Goal: Information Seeking & Learning: Learn about a topic

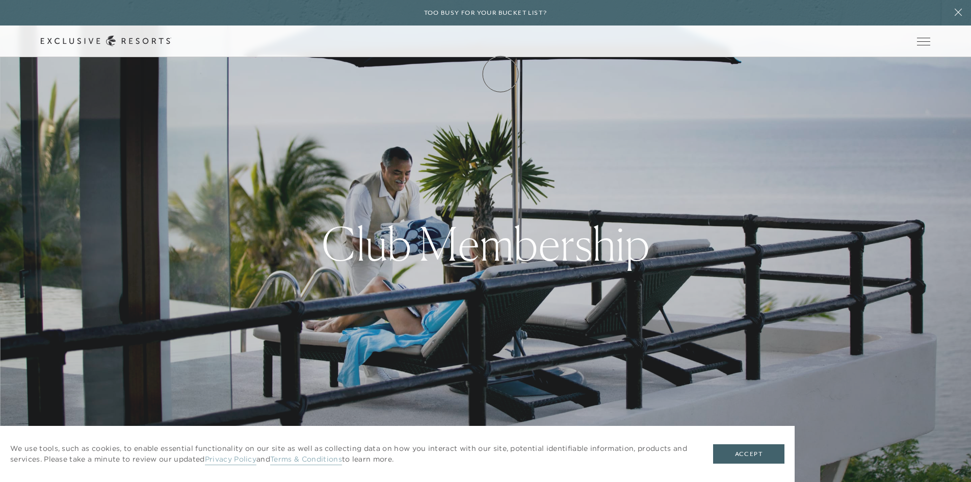
click at [0, 0] on link "Membership" at bounding box center [0, 0] width 0 height 0
click at [0, 0] on link "Services & Standards" at bounding box center [0, 0] width 0 height 0
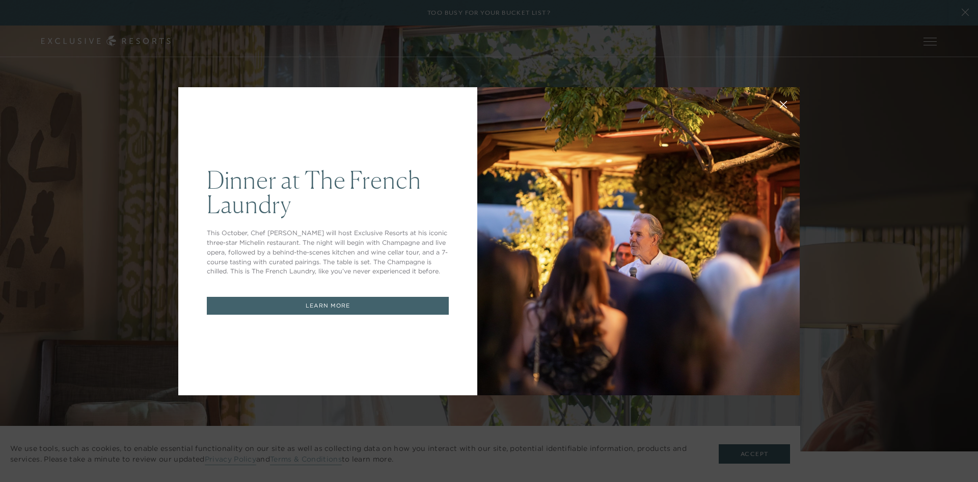
click at [593, 298] on div at bounding box center [638, 241] width 323 height 308
click at [782, 384] on div at bounding box center [638, 241] width 323 height 308
click at [371, 300] on link "LEARN MORE" at bounding box center [328, 306] width 242 height 18
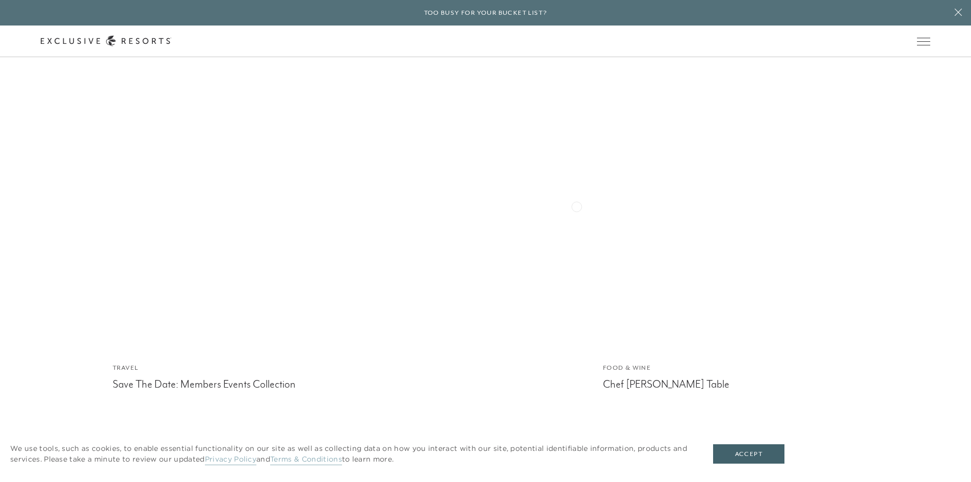
scroll to position [5500, 0]
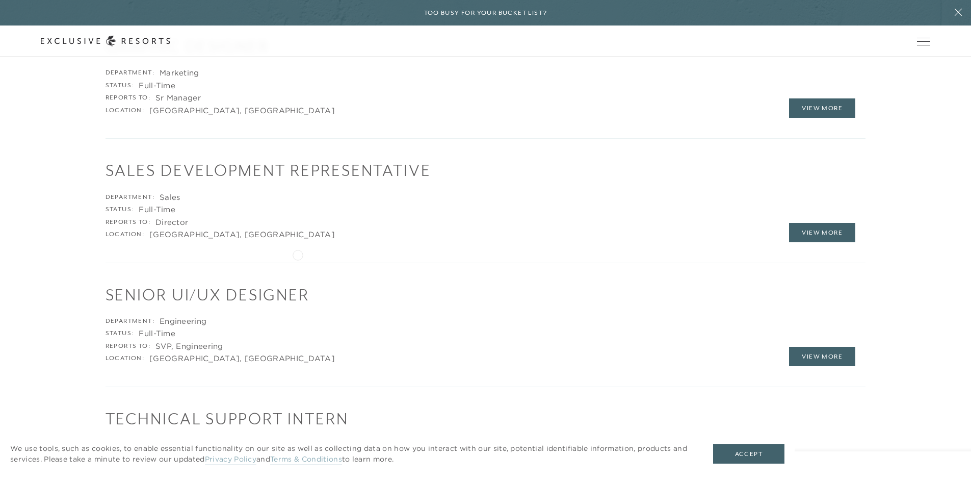
scroll to position [1796, 0]
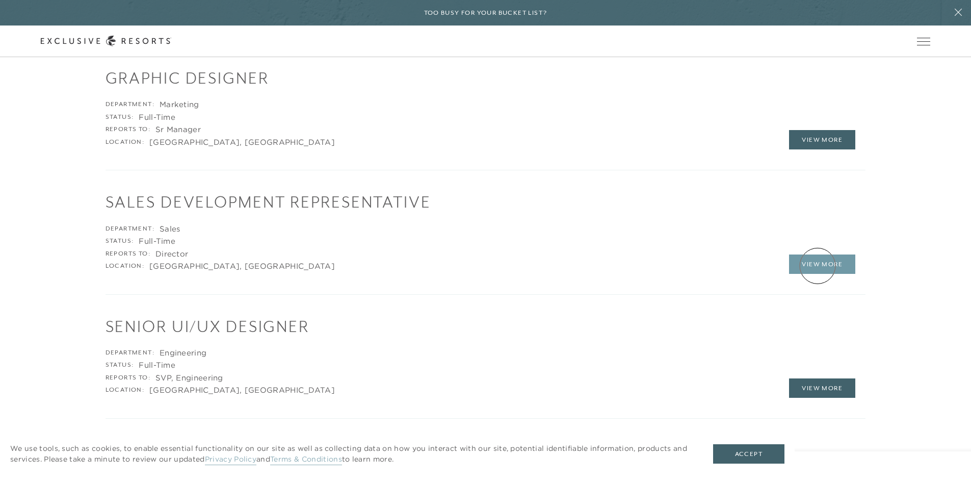
click at [817, 265] on link "View More" at bounding box center [822, 263] width 66 height 19
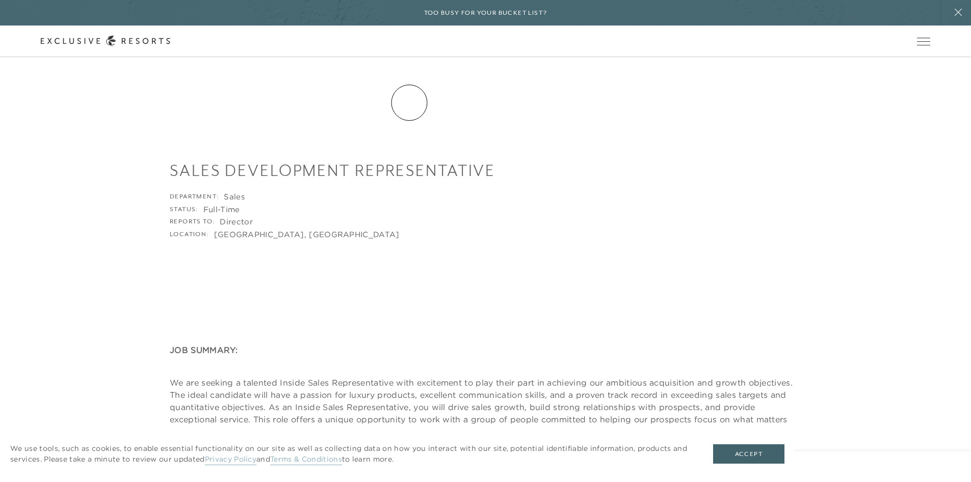
click at [0, 0] on link "Residence Collection" at bounding box center [0, 0] width 0 height 0
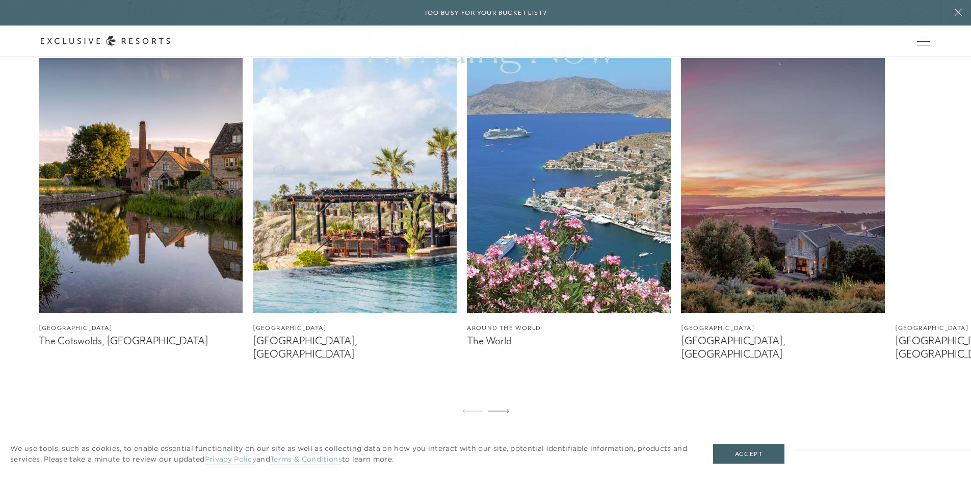
scroll to position [662, 0]
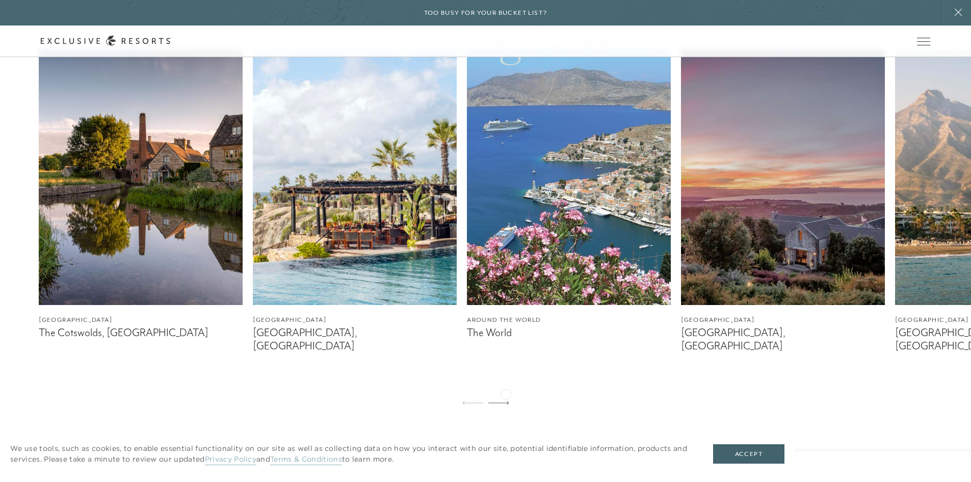
click at [506, 393] on div at bounding box center [498, 403] width 21 height 24
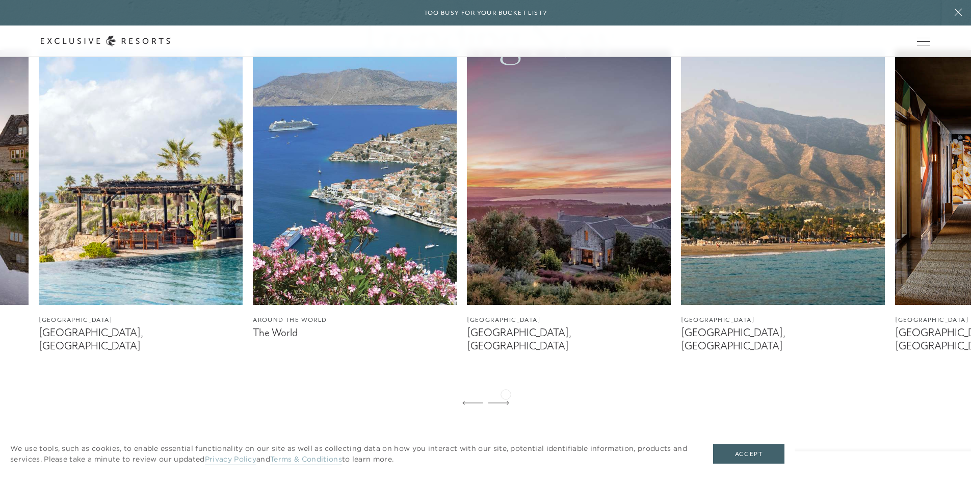
click at [506, 393] on div at bounding box center [498, 403] width 21 height 24
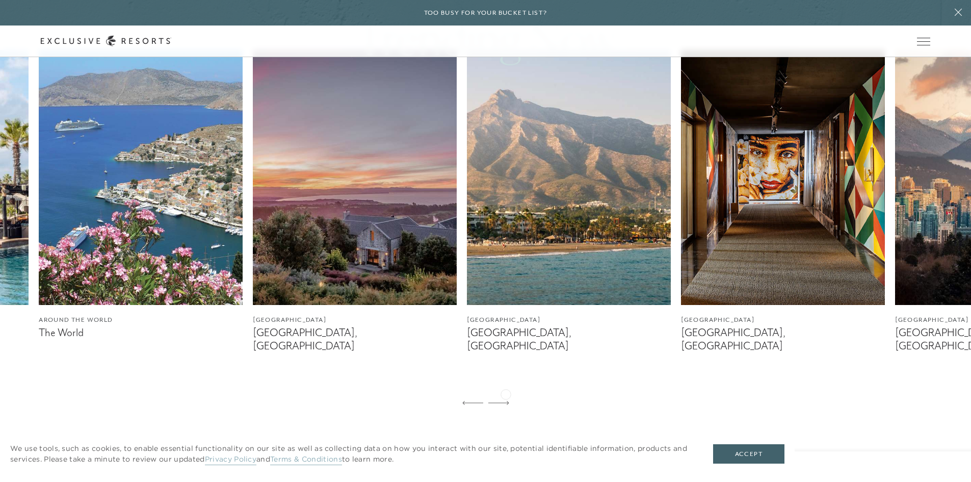
click at [506, 393] on div at bounding box center [498, 403] width 21 height 24
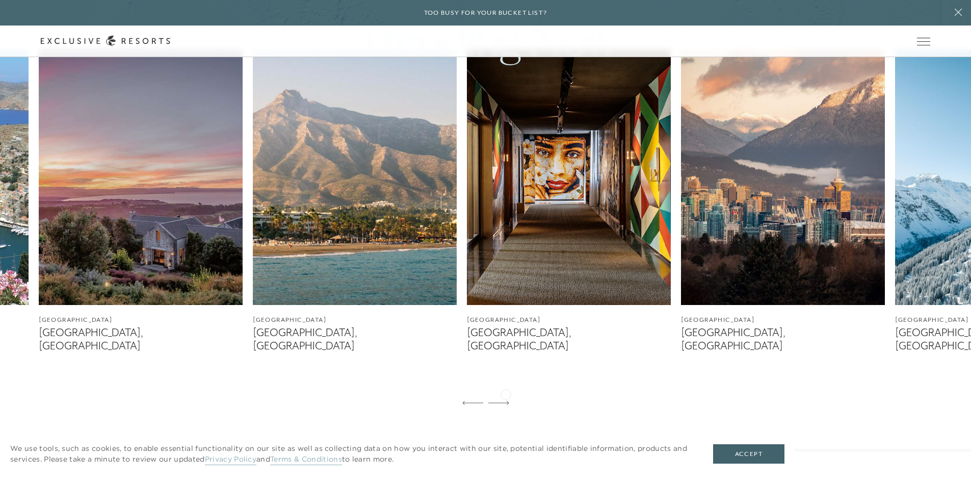
click at [506, 393] on div at bounding box center [498, 403] width 21 height 24
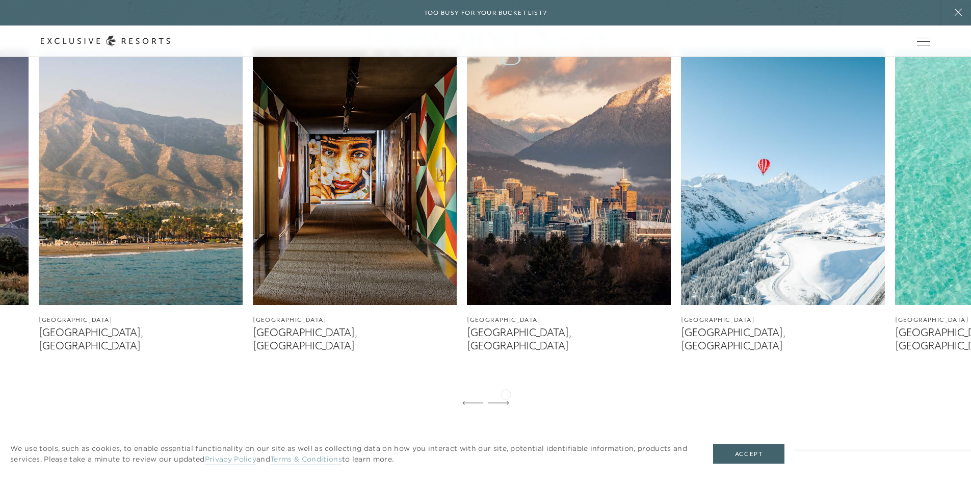
click at [506, 393] on div at bounding box center [498, 403] width 21 height 24
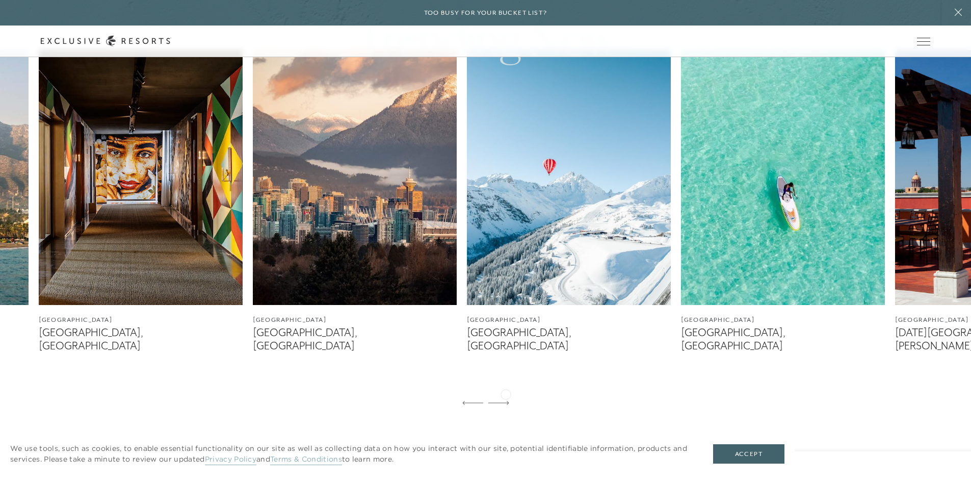
click at [506, 393] on div at bounding box center [498, 403] width 21 height 24
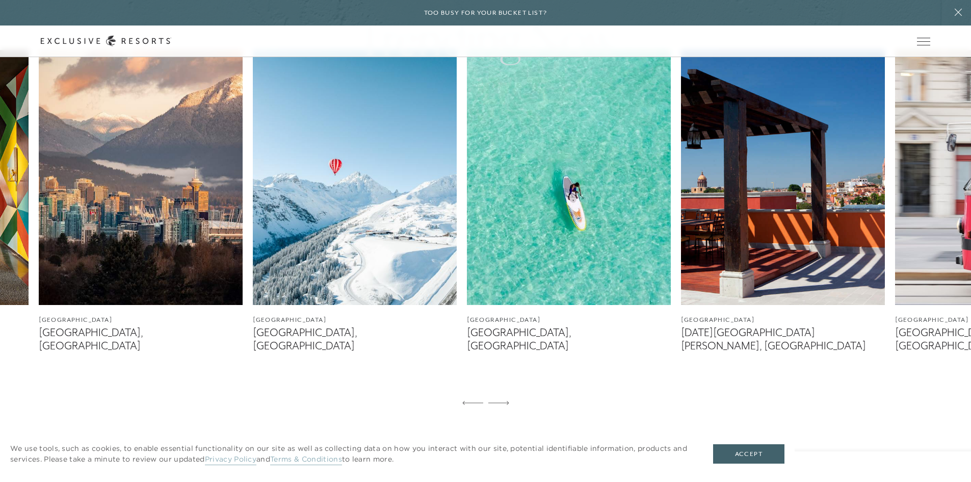
click at [506, 393] on div at bounding box center [498, 403] width 21 height 24
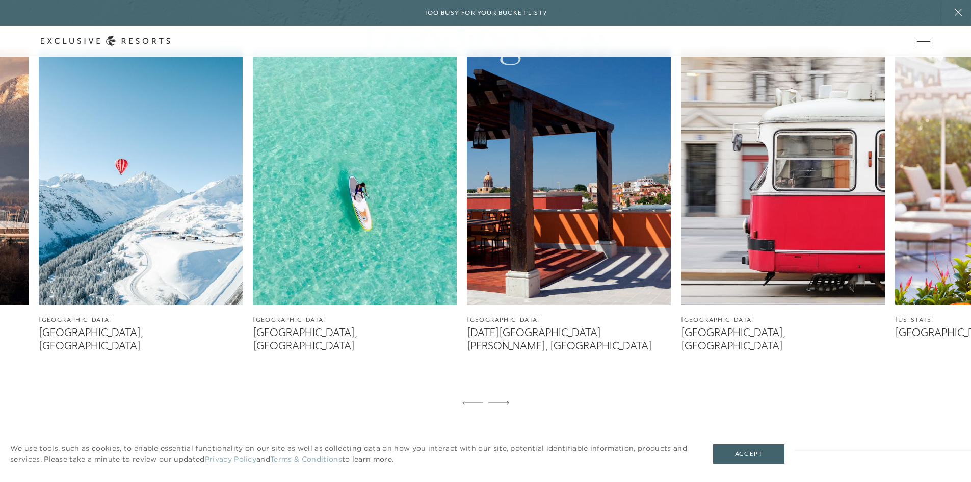
click at [506, 393] on div at bounding box center [498, 403] width 21 height 24
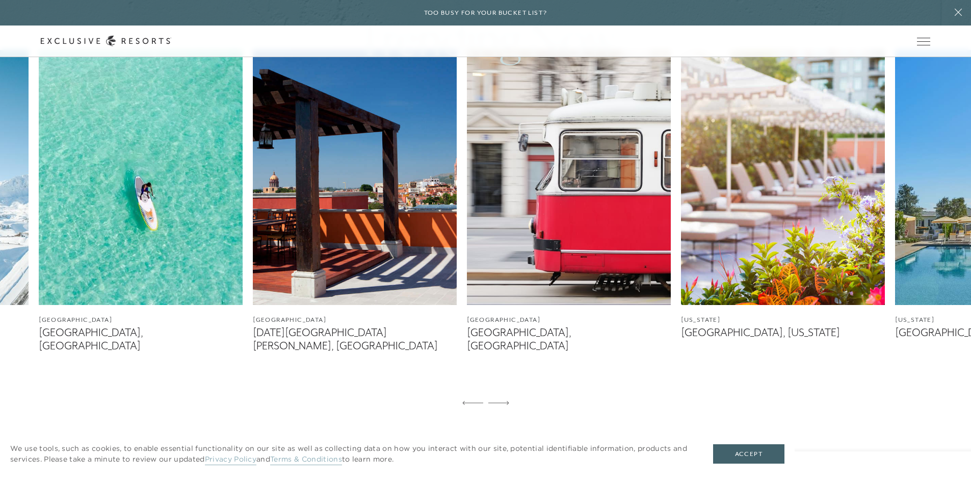
click at [506, 393] on div at bounding box center [498, 403] width 21 height 24
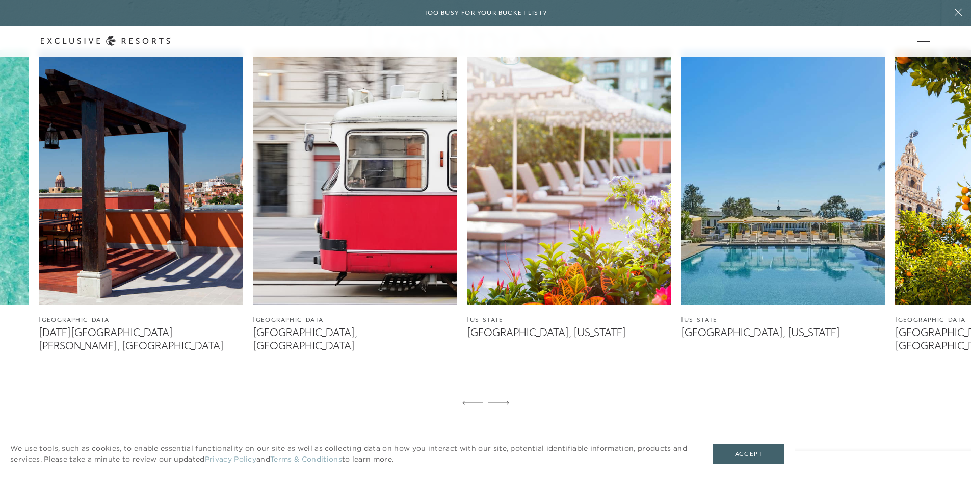
click at [506, 393] on div at bounding box center [498, 403] width 21 height 24
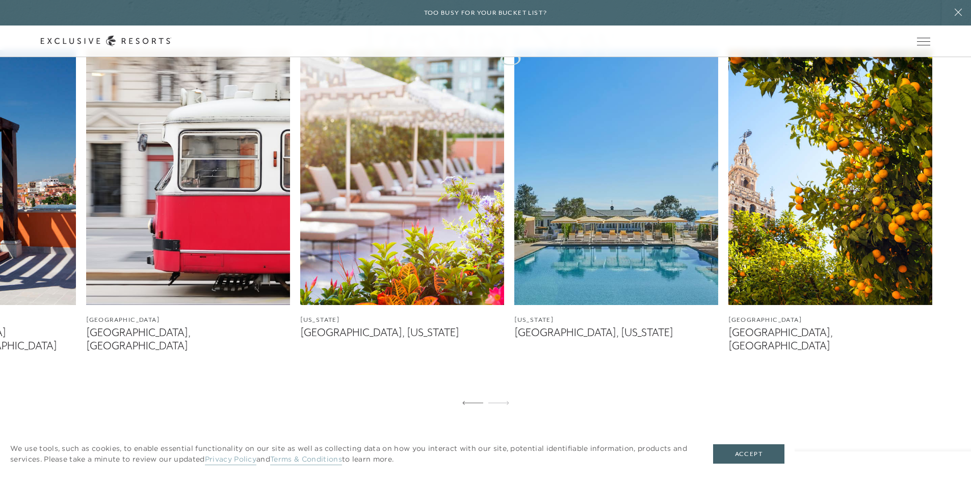
click at [506, 393] on div at bounding box center [498, 403] width 21 height 24
click at [468, 392] on div at bounding box center [472, 403] width 21 height 24
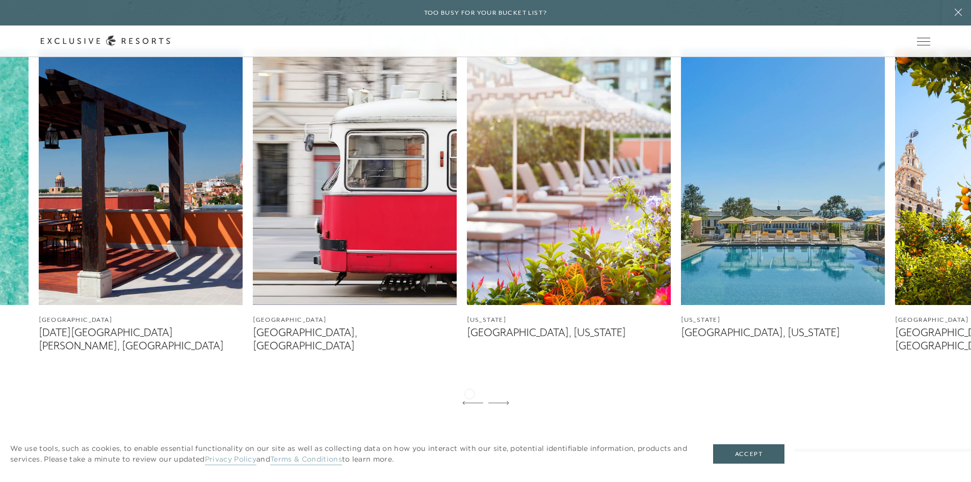
click at [469, 392] on div at bounding box center [472, 403] width 21 height 24
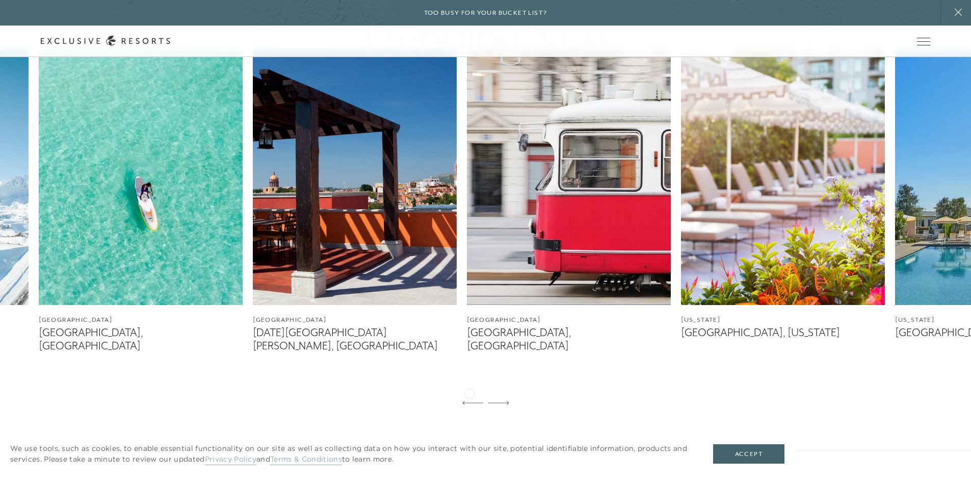
click at [469, 392] on div at bounding box center [472, 403] width 21 height 24
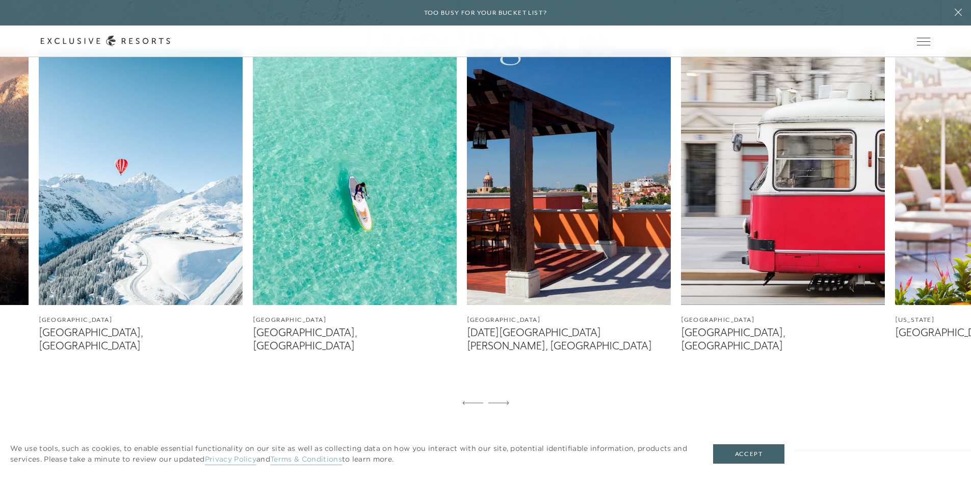
click at [272, 334] on figcaption "Castle Harbour, Bermuda" at bounding box center [355, 338] width 204 height 25
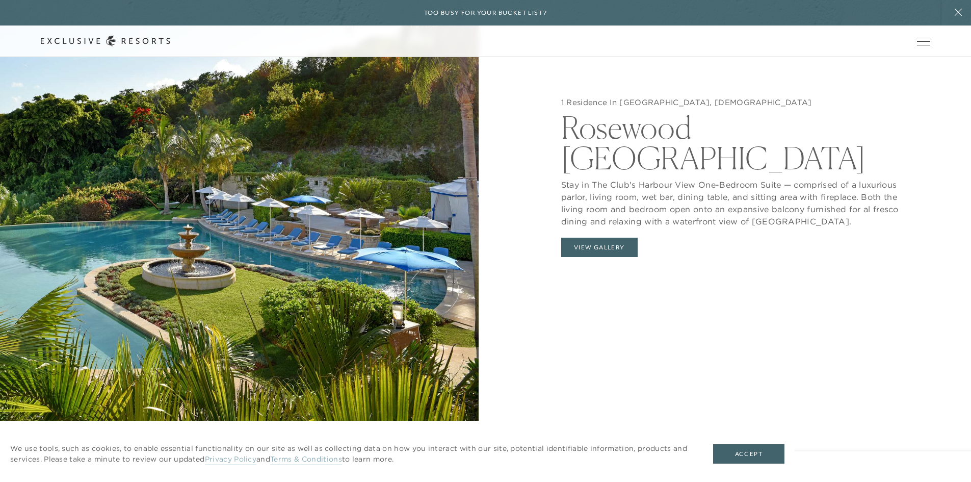
scroll to position [1223, 0]
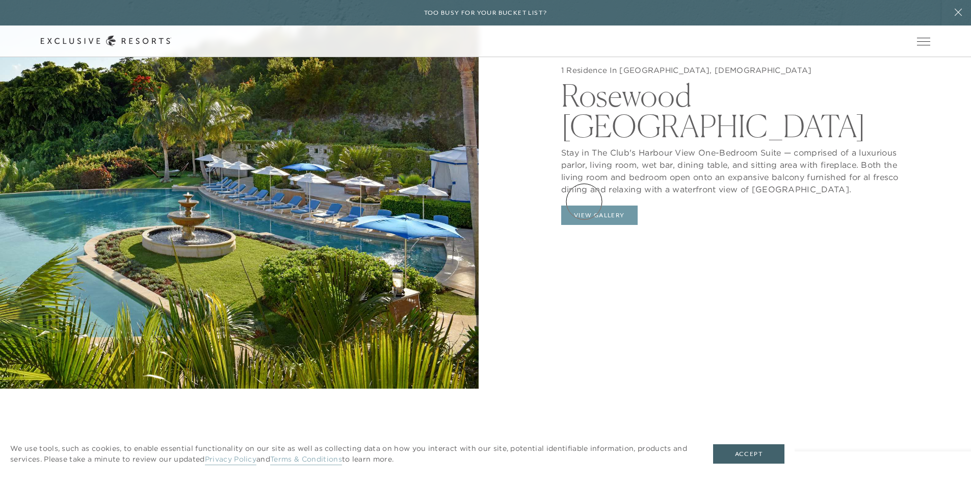
click at [584, 205] on button "View Gallery" at bounding box center [599, 214] width 76 height 19
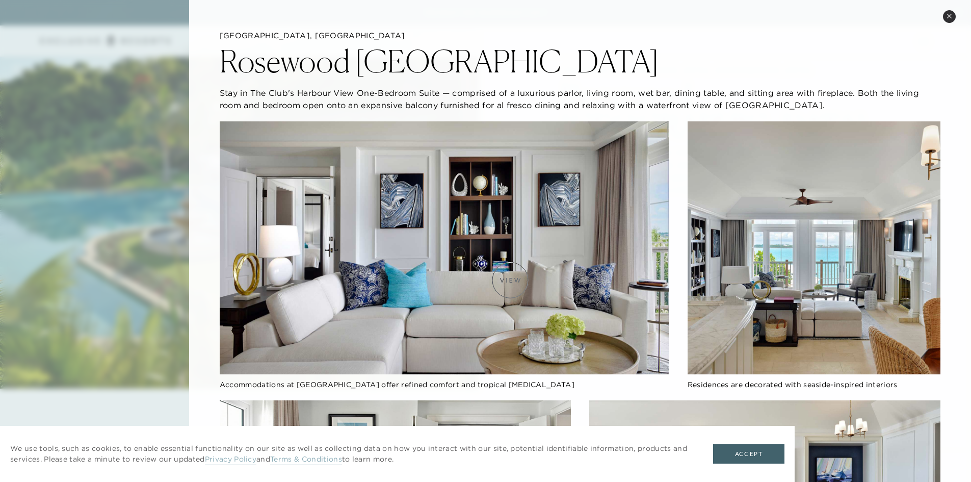
click at [510, 280] on img at bounding box center [444, 247] width 449 height 253
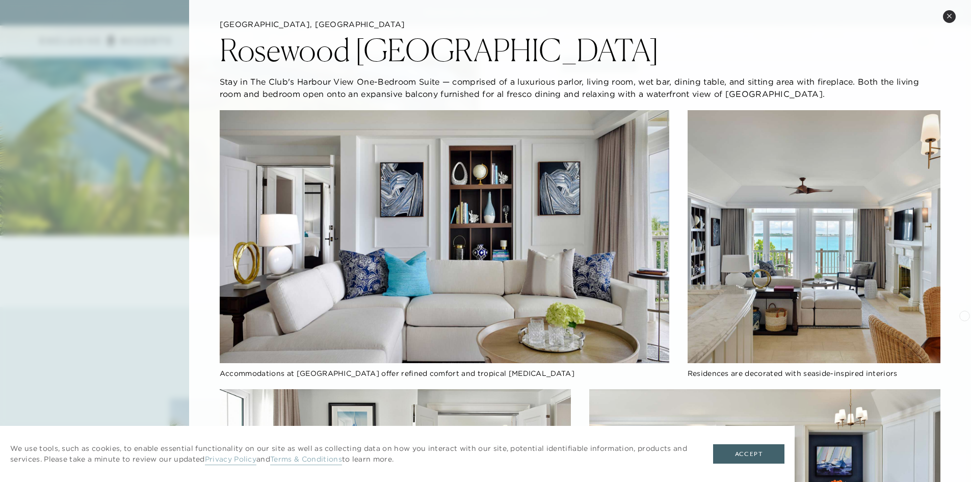
scroll to position [0, 0]
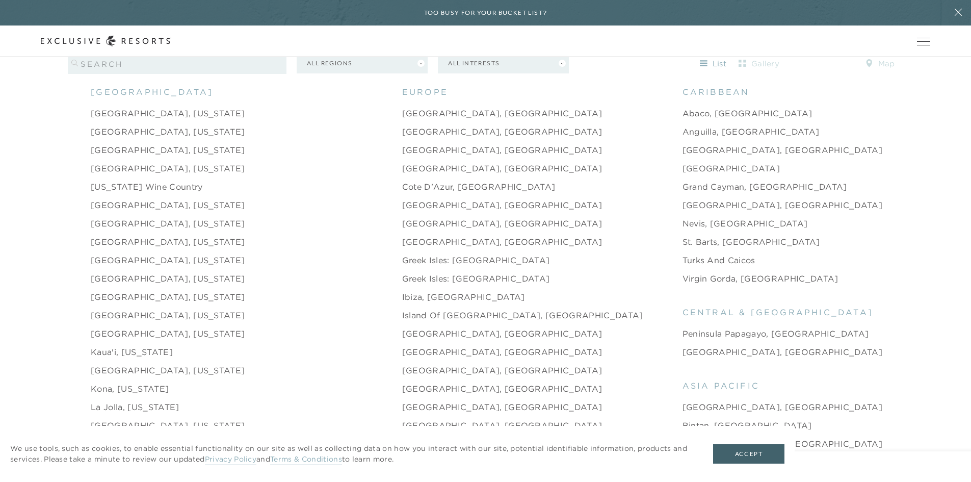
scroll to position [1121, 0]
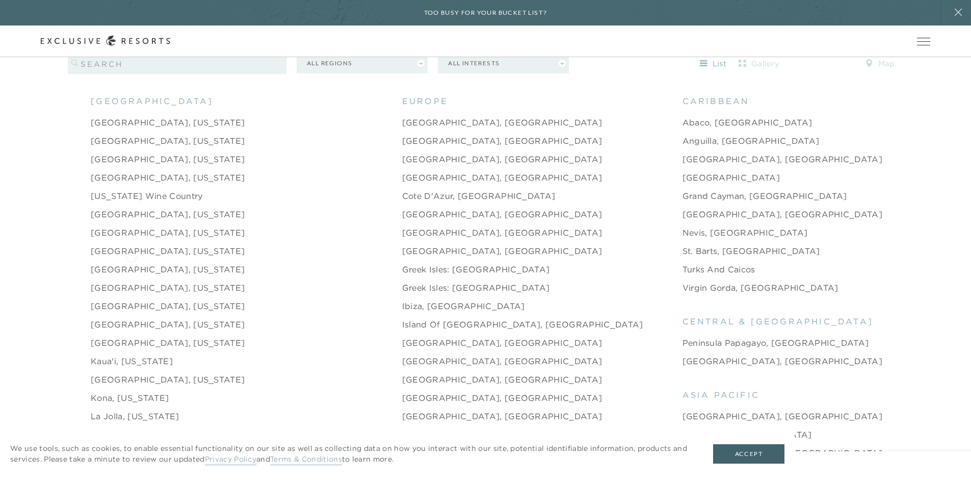
click at [131, 263] on link "Deer Valley, Utah" at bounding box center [168, 269] width 154 height 12
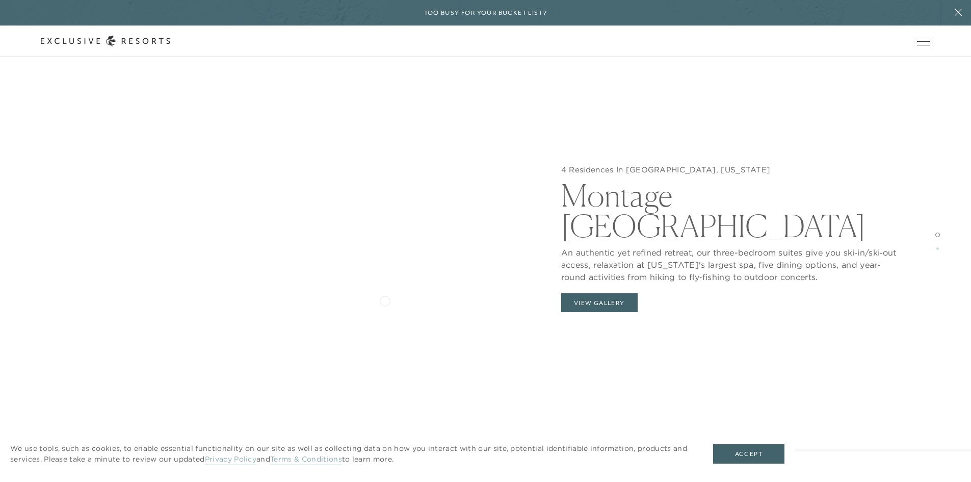
scroll to position [1274, 0]
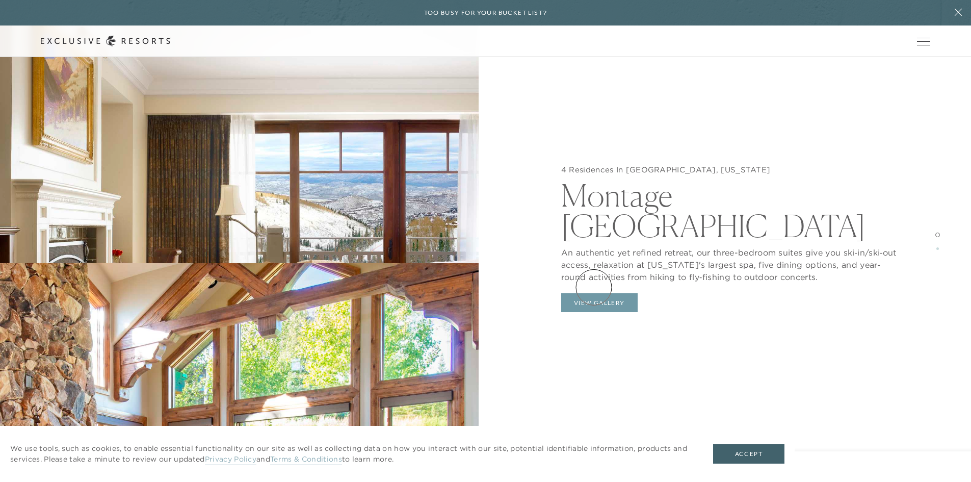
click at [594, 293] on button "View Gallery" at bounding box center [599, 302] width 76 height 19
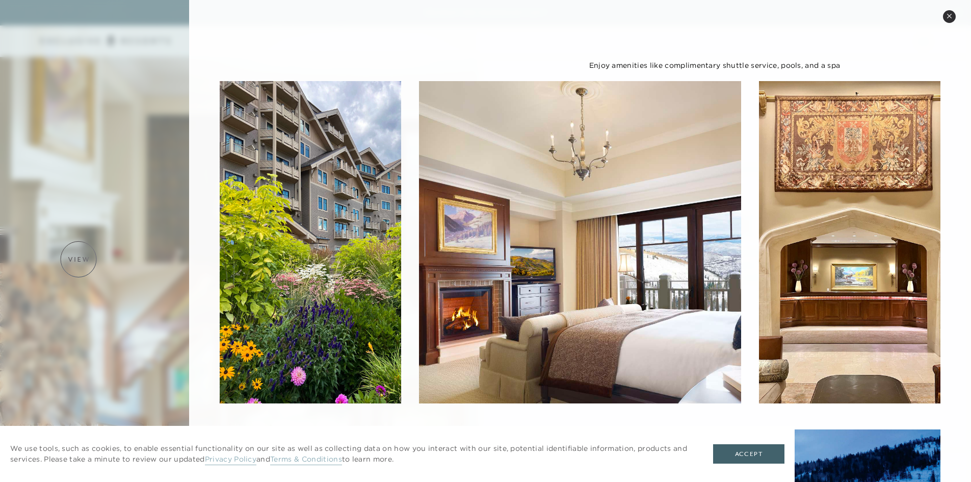
scroll to position [1121, 0]
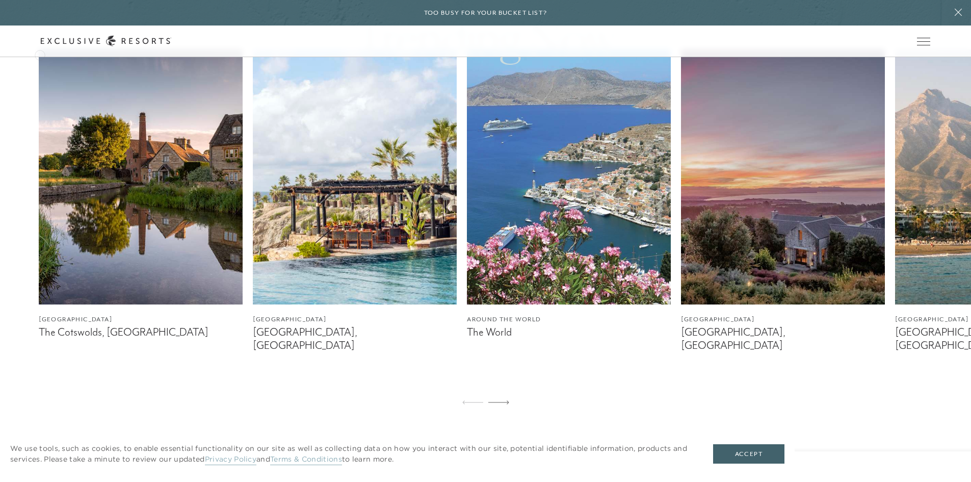
scroll to position [662, 0]
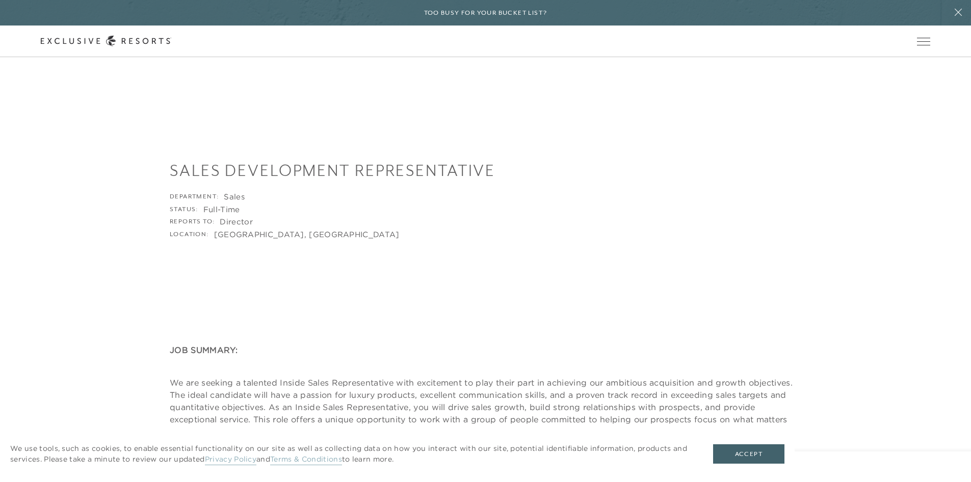
scroll to position [2051, 0]
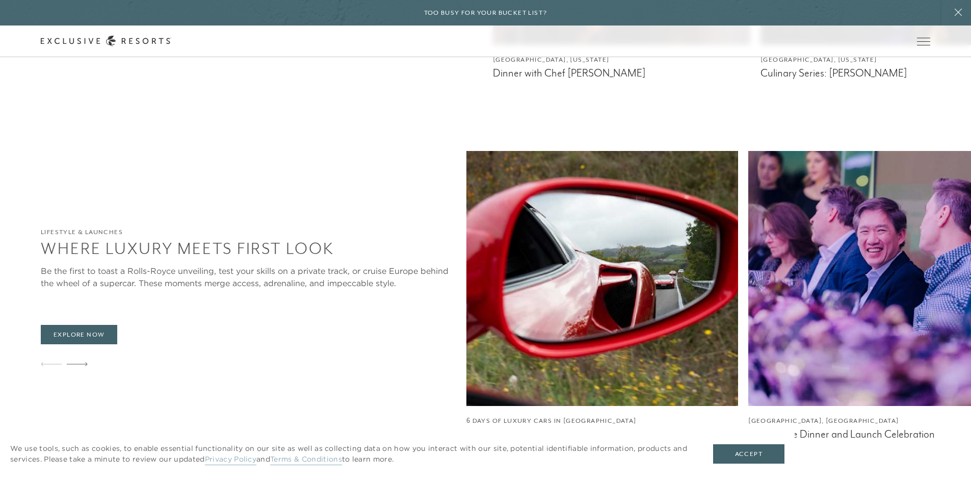
scroll to position [5500, 0]
